Goal: Check status: Check status

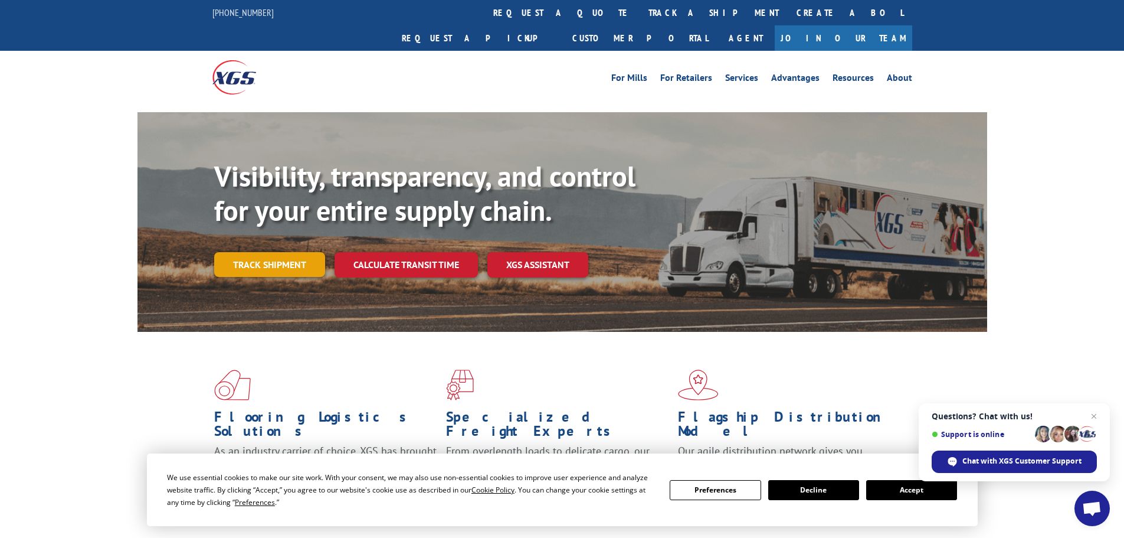
click at [291, 252] on link "Track shipment" at bounding box center [269, 264] width 111 height 25
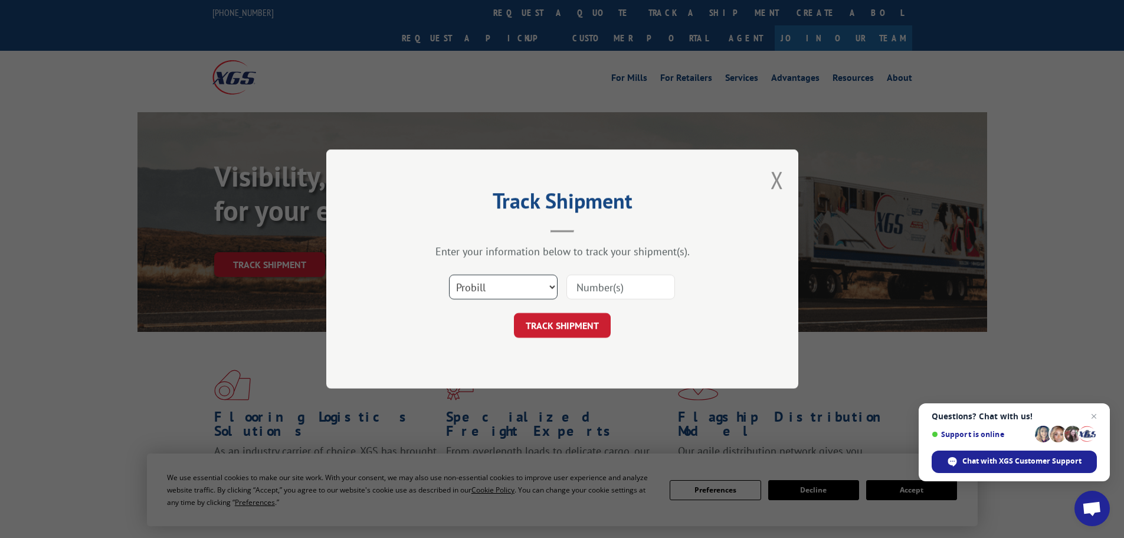
click at [513, 282] on select "Select category... Probill BOL PO" at bounding box center [503, 286] width 109 height 25
select select "po"
click at [449, 274] on select "Select category... Probill BOL PO" at bounding box center [503, 286] width 109 height 25
click at [590, 287] on input at bounding box center [621, 286] width 109 height 25
paste input "87536878"
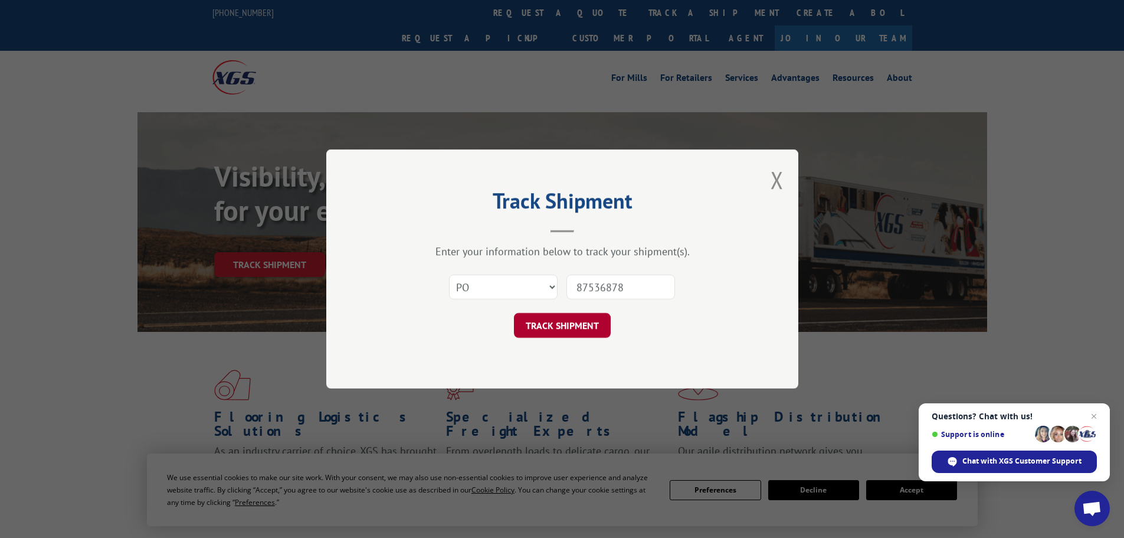
type input "87536878"
click at [582, 323] on button "TRACK SHIPMENT" at bounding box center [562, 325] width 97 height 25
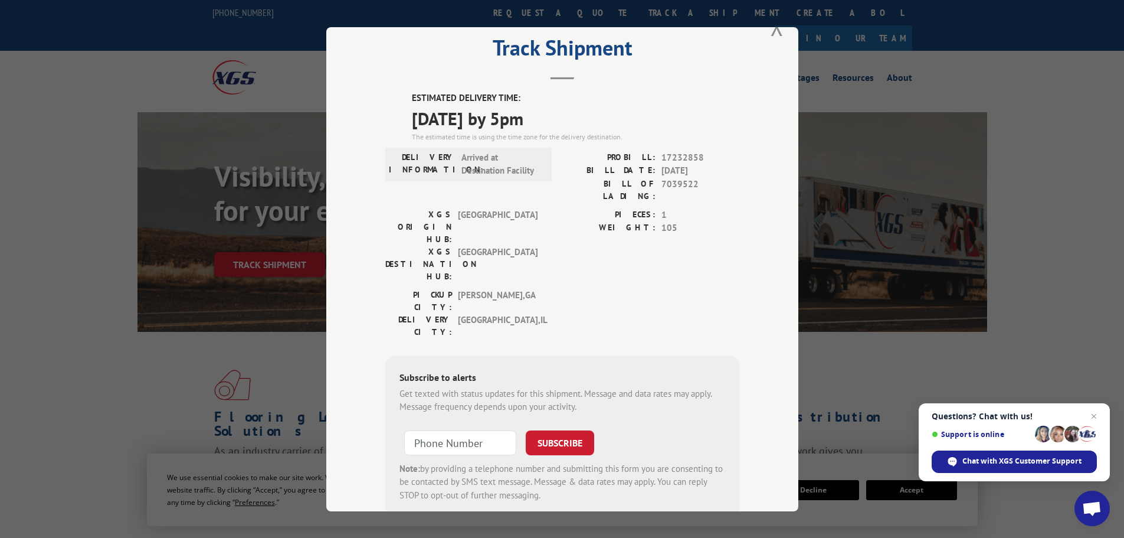
scroll to position [47, 0]
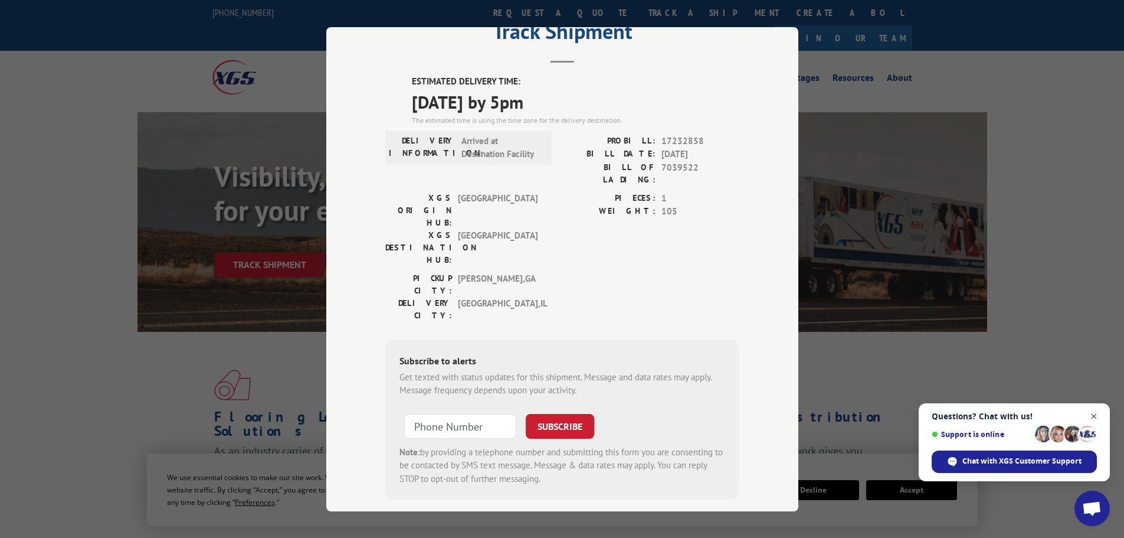
click at [1096, 411] on span "Close chat" at bounding box center [1094, 416] width 15 height 15
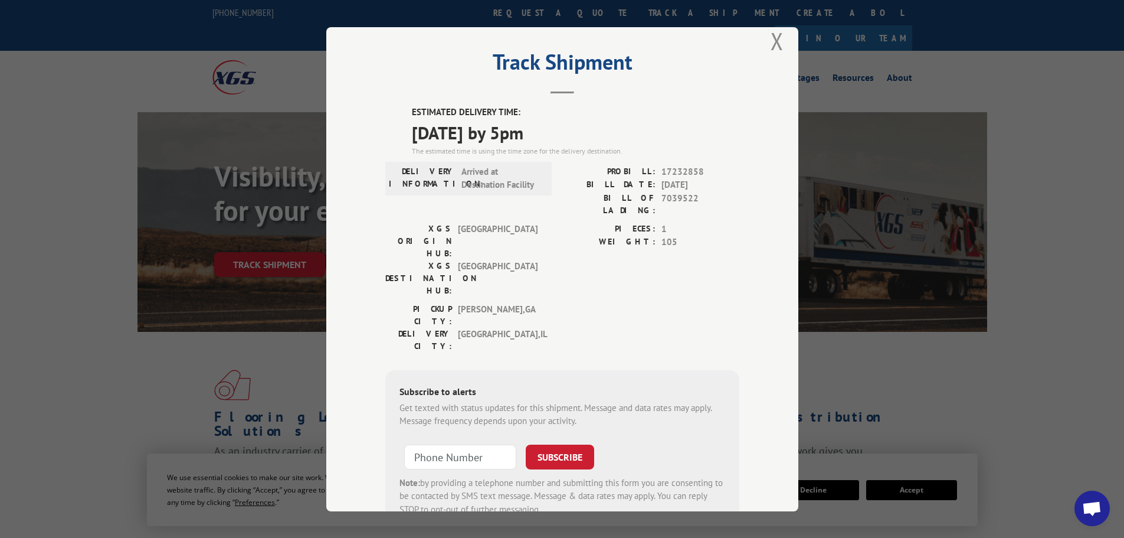
scroll to position [0, 0]
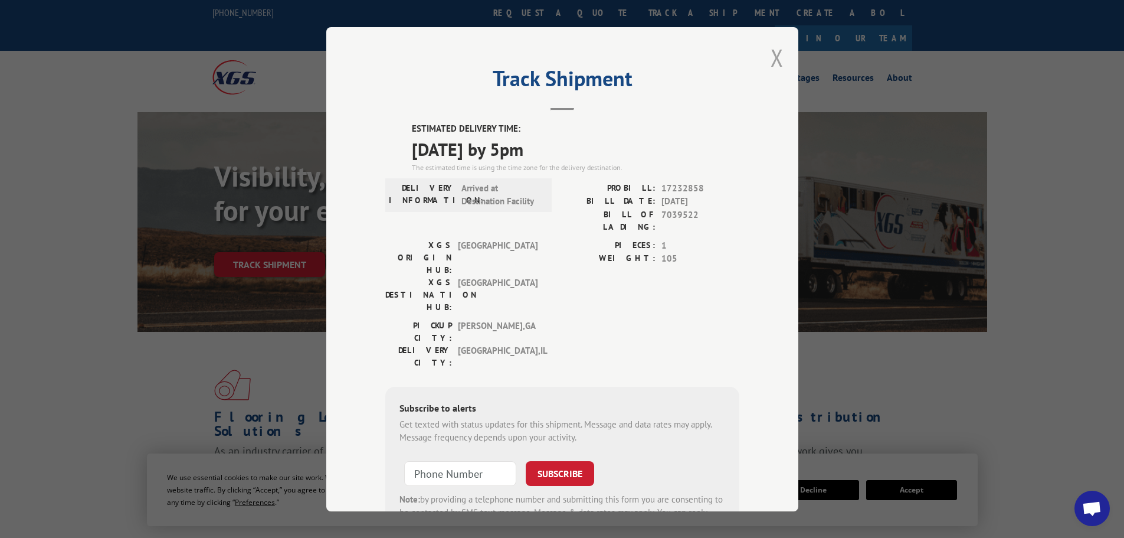
click at [771, 58] on button "Close modal" at bounding box center [777, 57] width 13 height 31
